Goal: Navigation & Orientation: Find specific page/section

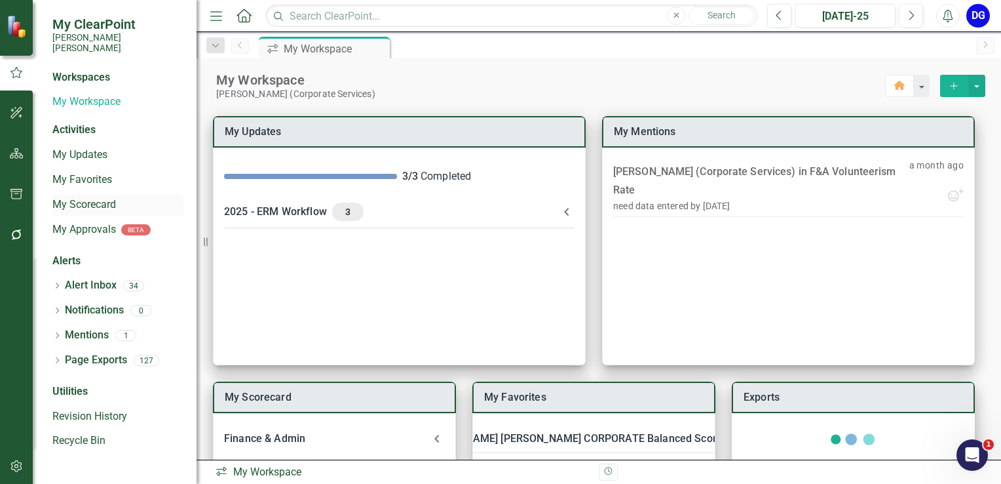
click at [112, 197] on link "My Scorecard" at bounding box center [117, 204] width 131 height 15
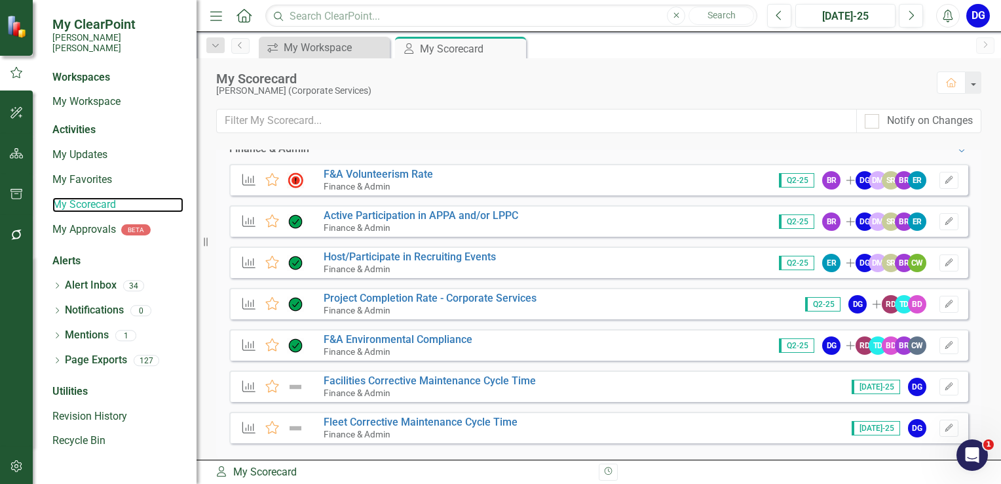
scroll to position [31, 0]
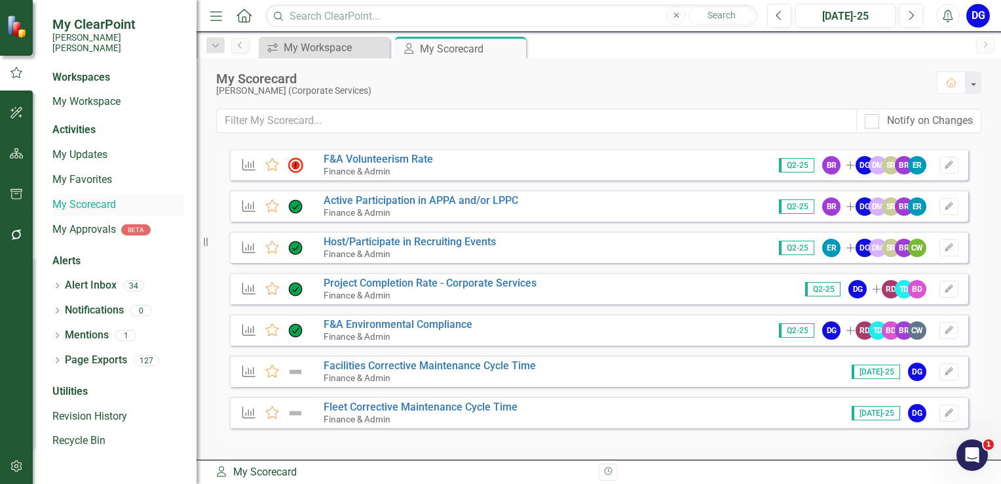
click at [119, 197] on link "My Scorecard" at bounding box center [117, 204] width 131 height 15
click at [299, 52] on div "My Workspace" at bounding box center [327, 47] width 87 height 16
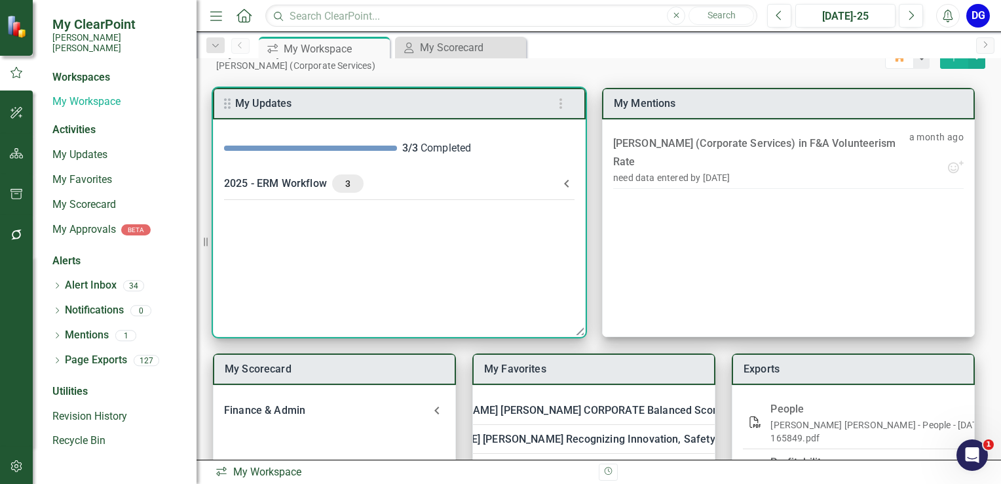
scroll to position [26, 0]
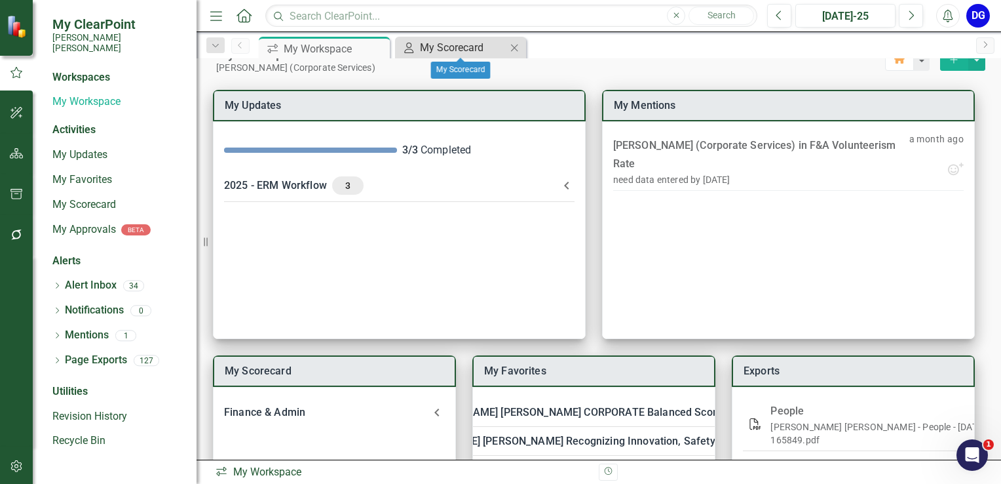
click at [454, 45] on div "My Scorecard" at bounding box center [463, 47] width 87 height 16
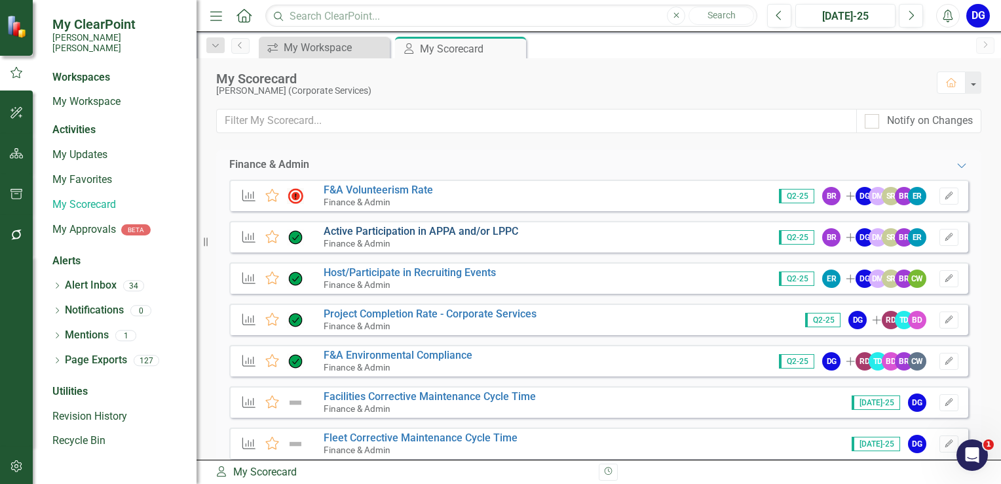
scroll to position [31, 0]
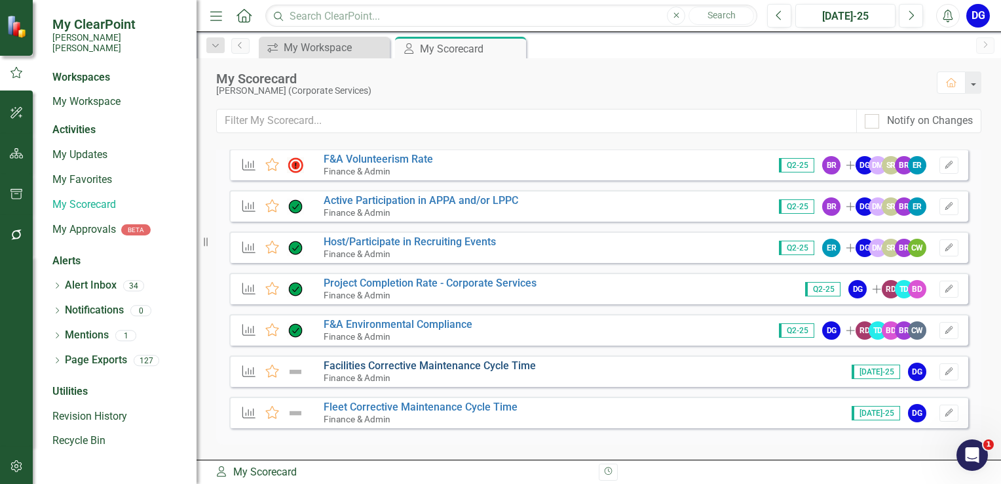
click at [499, 365] on link "Facilities Corrective Maintenance Cycle Time" at bounding box center [430, 365] width 212 height 12
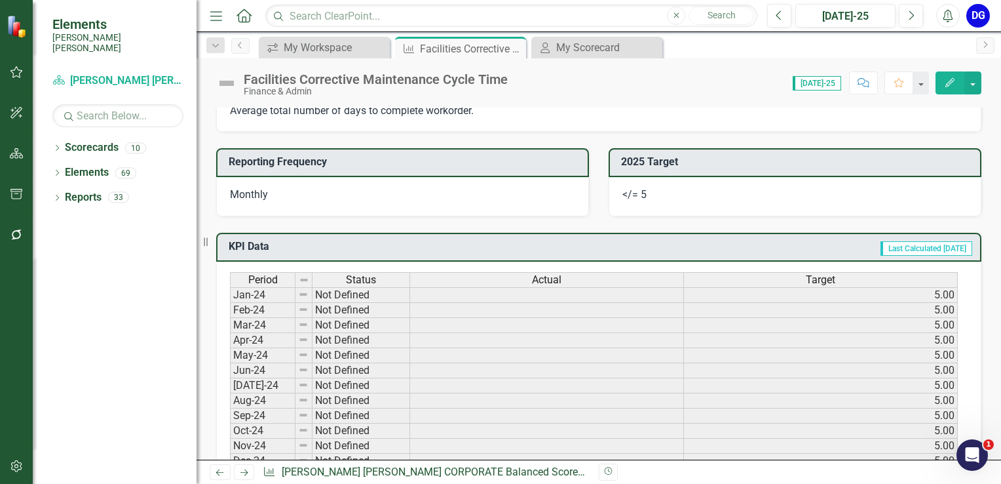
scroll to position [524, 0]
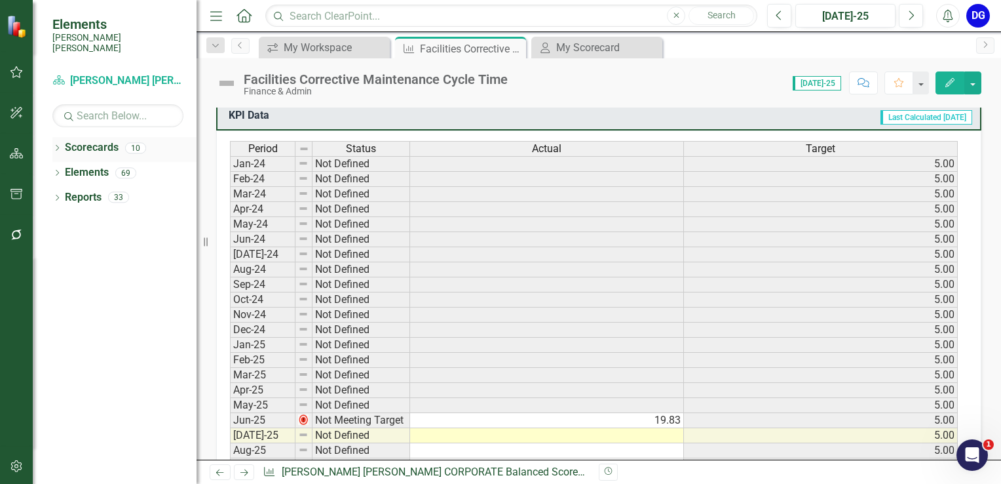
click at [102, 140] on link "Scorecards" at bounding box center [92, 147] width 54 height 15
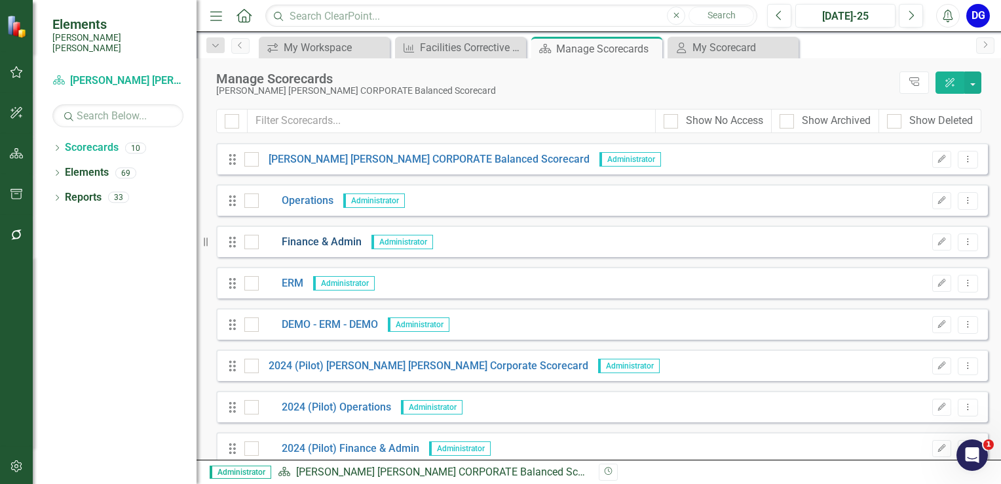
click at [336, 240] on link "Finance & Admin" at bounding box center [310, 242] width 103 height 15
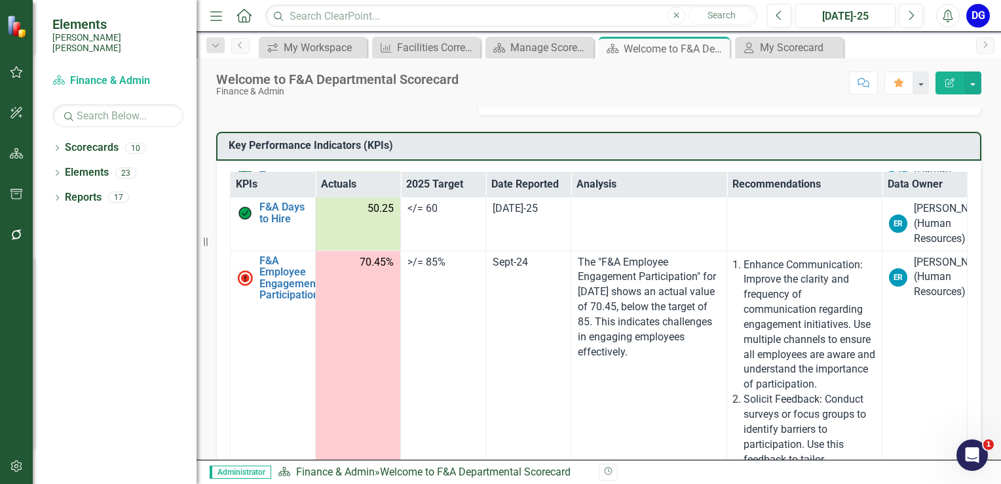
scroll to position [404, 0]
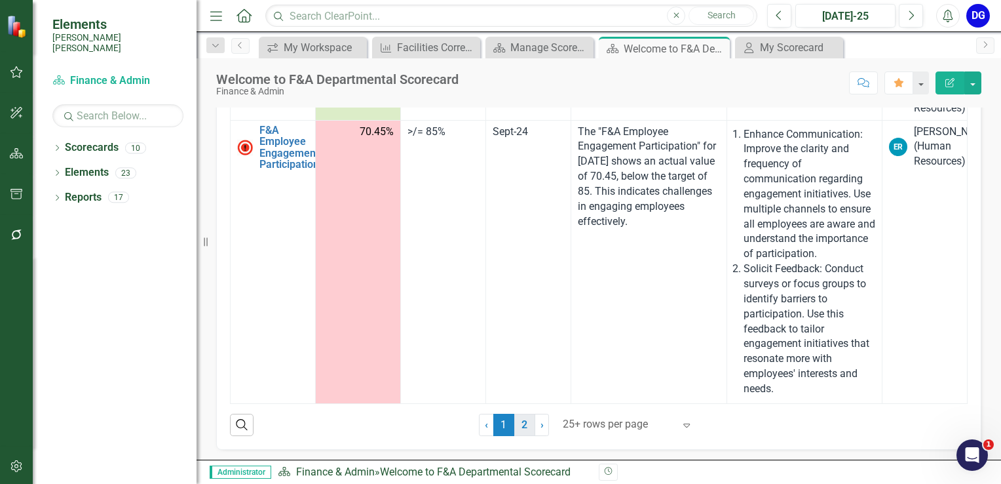
click at [524, 425] on link "2" at bounding box center [524, 424] width 21 height 22
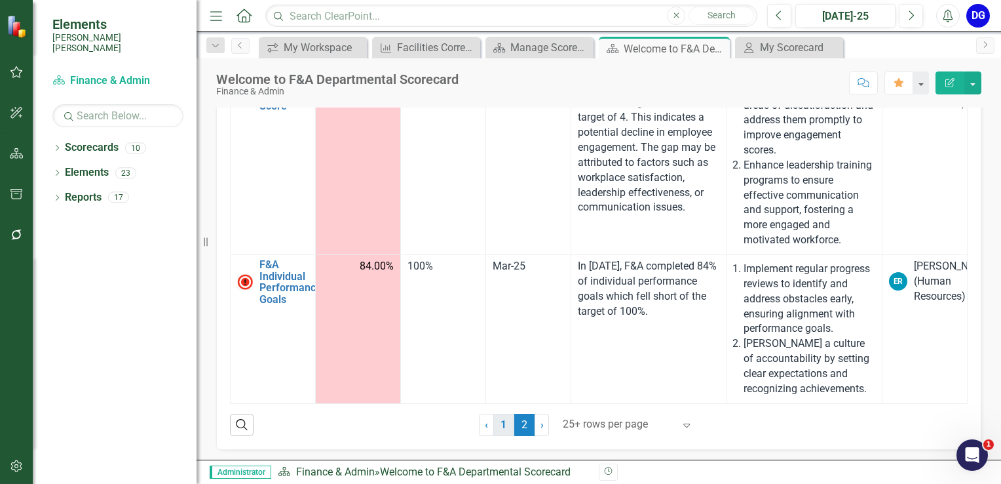
click at [503, 423] on link "1" at bounding box center [503, 424] width 21 height 22
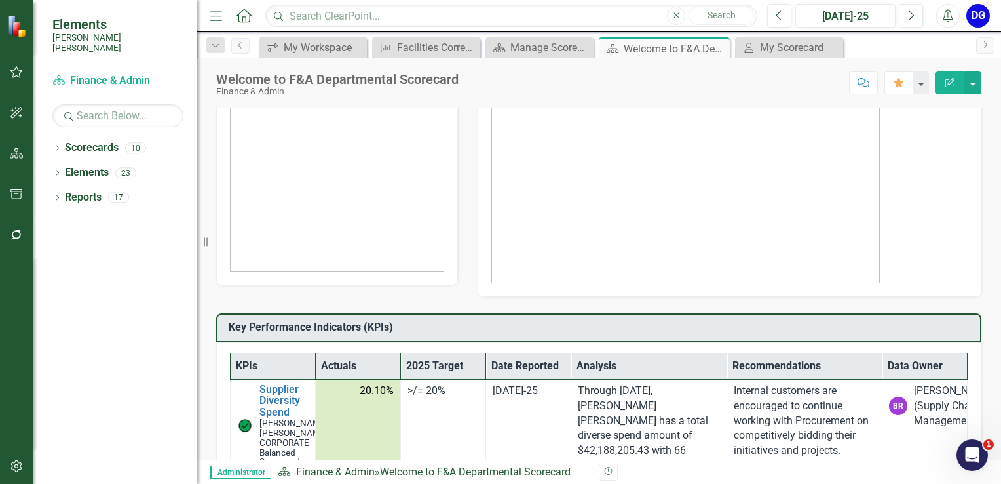
scroll to position [0, 0]
